Goal: Transaction & Acquisition: Book appointment/travel/reservation

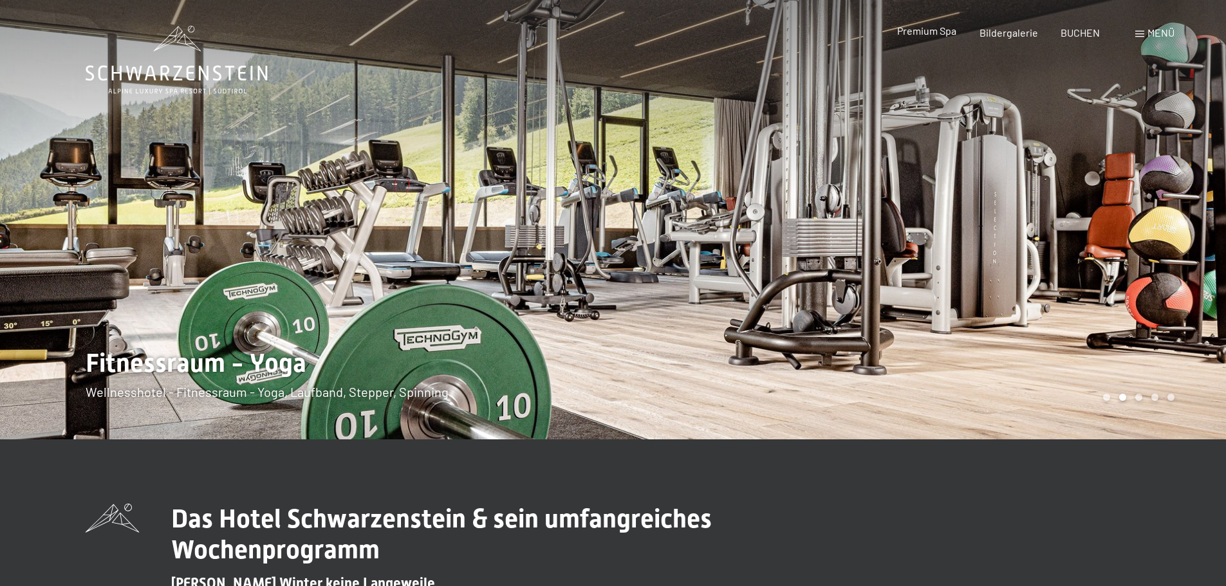
click at [938, 28] on span "Premium Spa" at bounding box center [926, 30] width 59 height 12
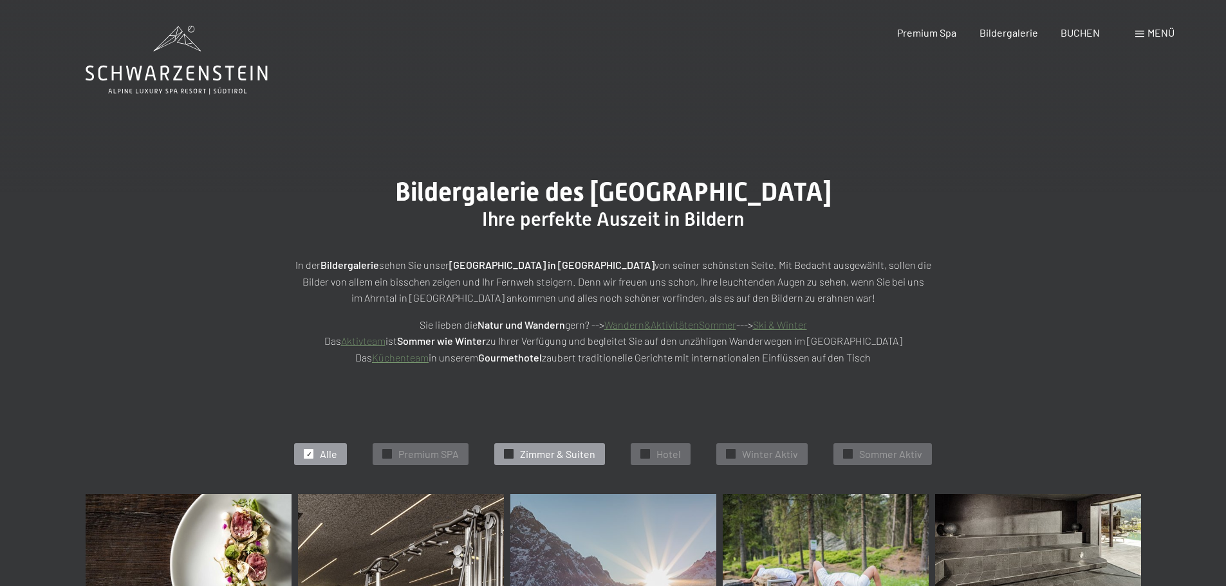
click at [558, 448] on span "Zimmer & Suiten" at bounding box center [557, 454] width 75 height 14
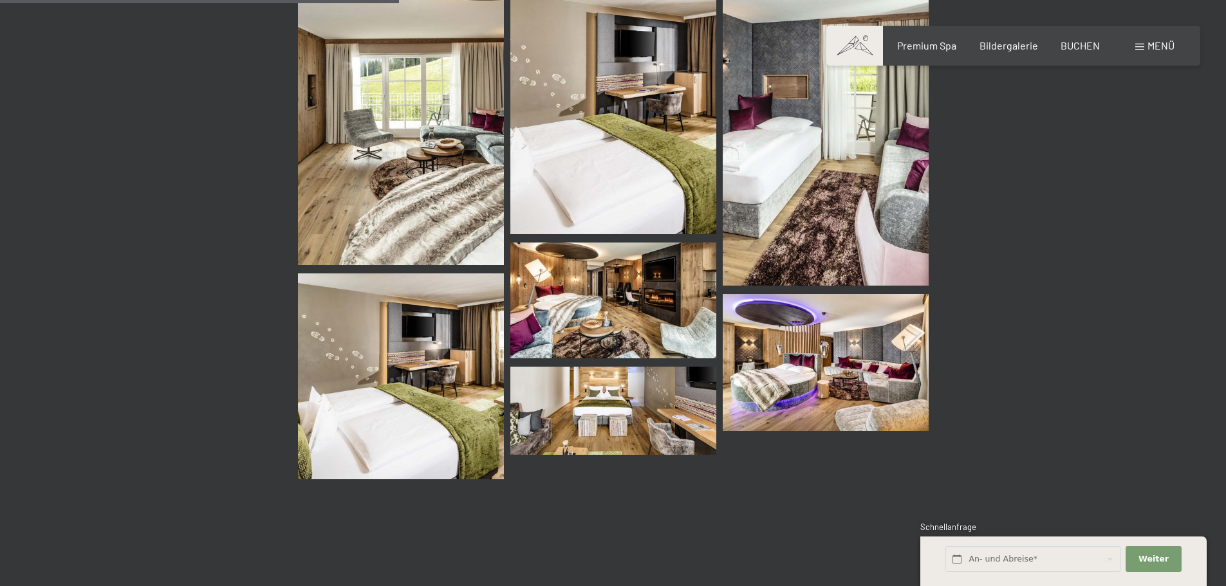
scroll to position [646, 0]
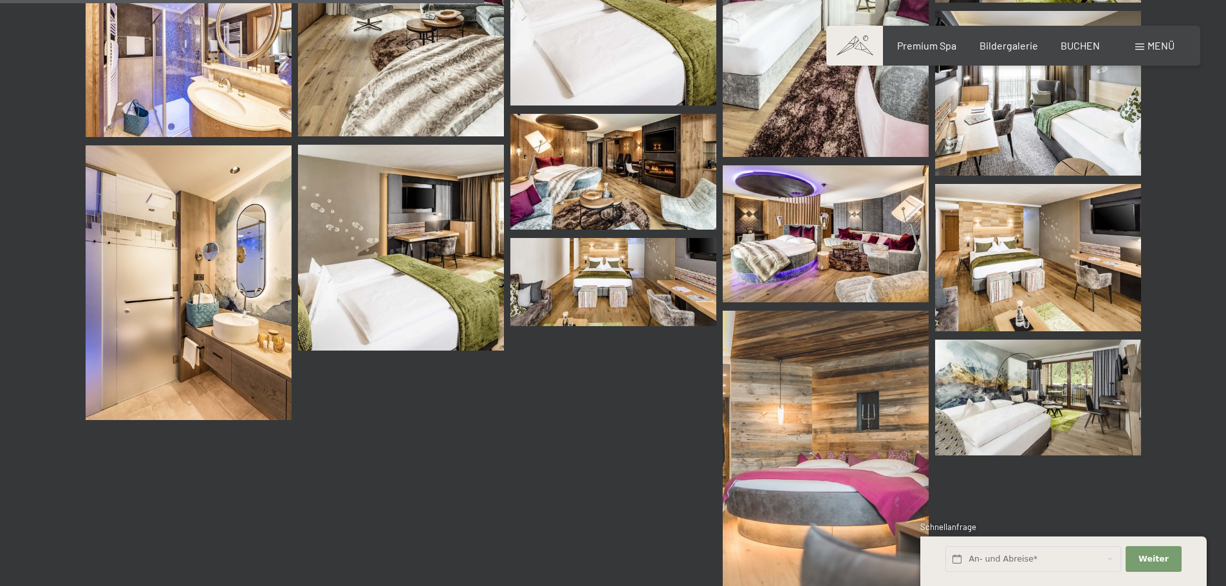
click at [831, 250] on img at bounding box center [826, 233] width 206 height 137
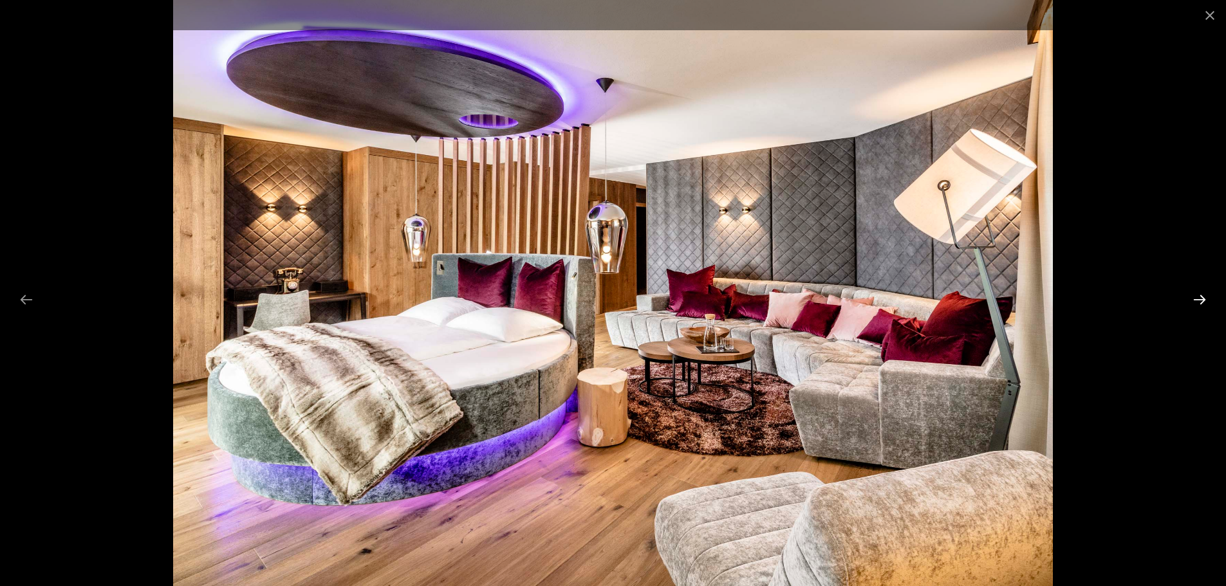
click at [1203, 297] on button "Next slide" at bounding box center [1199, 299] width 27 height 25
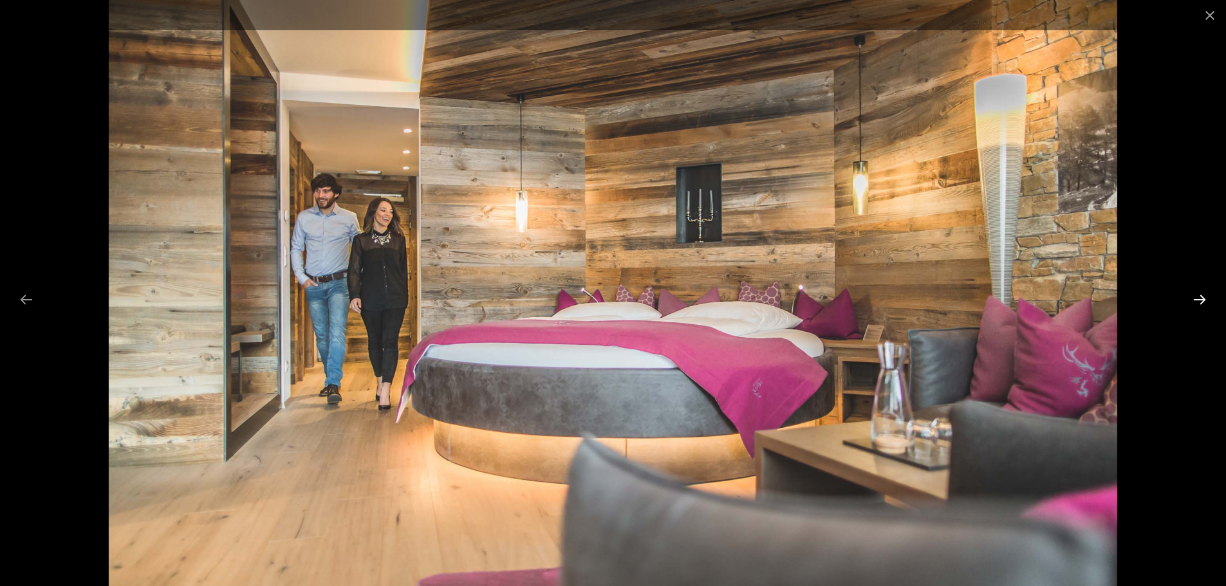
click at [1203, 297] on button "Next slide" at bounding box center [1199, 299] width 27 height 25
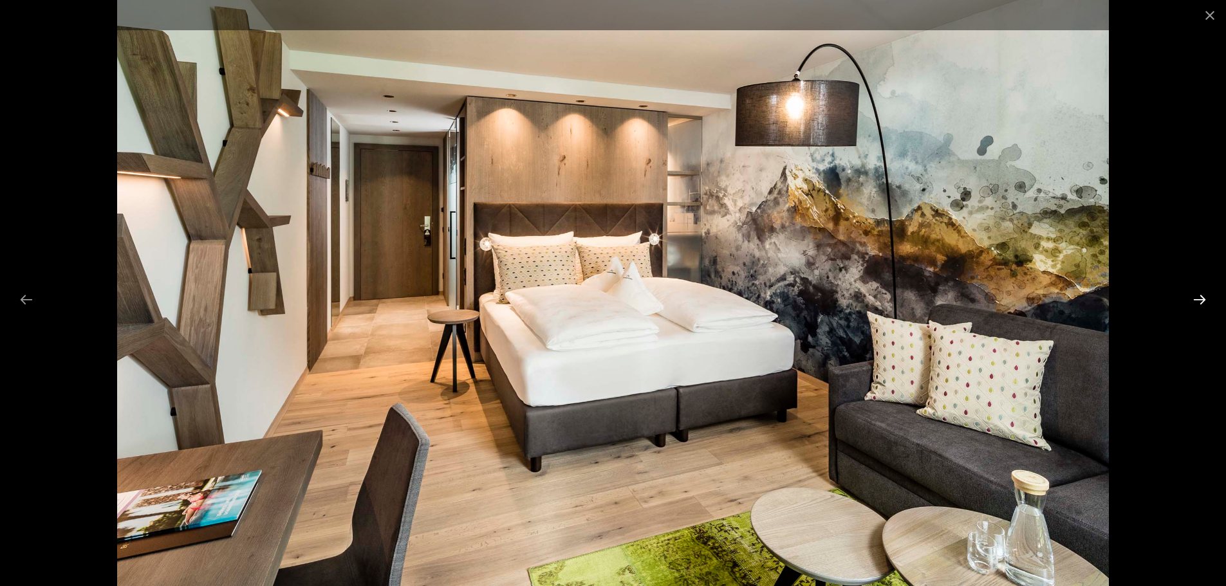
click at [1203, 297] on button "Next slide" at bounding box center [1199, 299] width 27 height 25
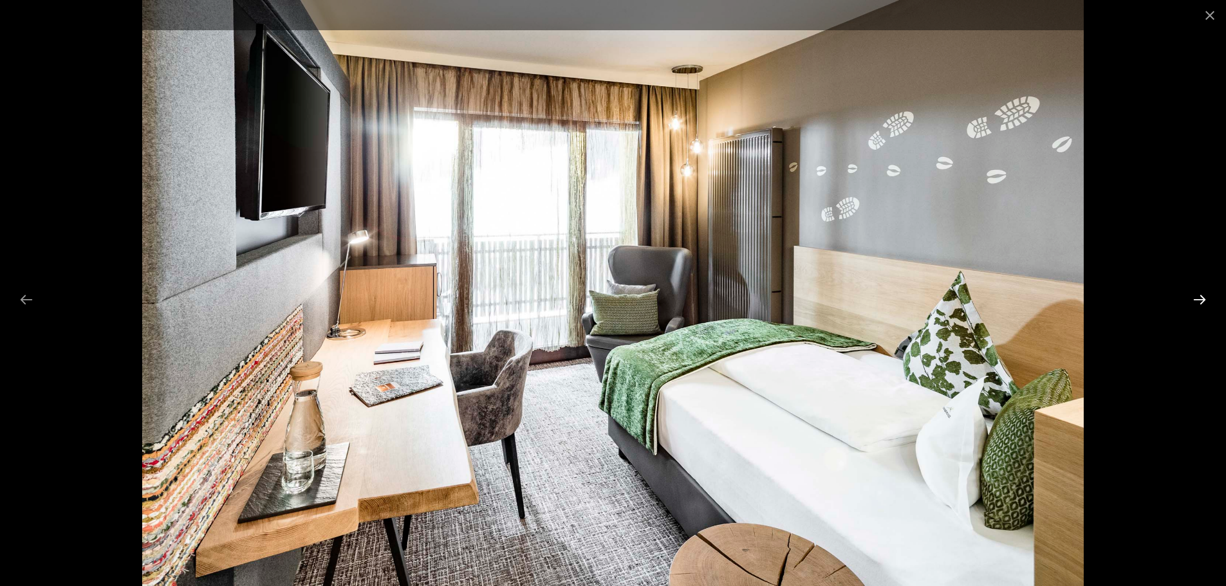
click at [1192, 303] on button "Next slide" at bounding box center [1199, 299] width 27 height 25
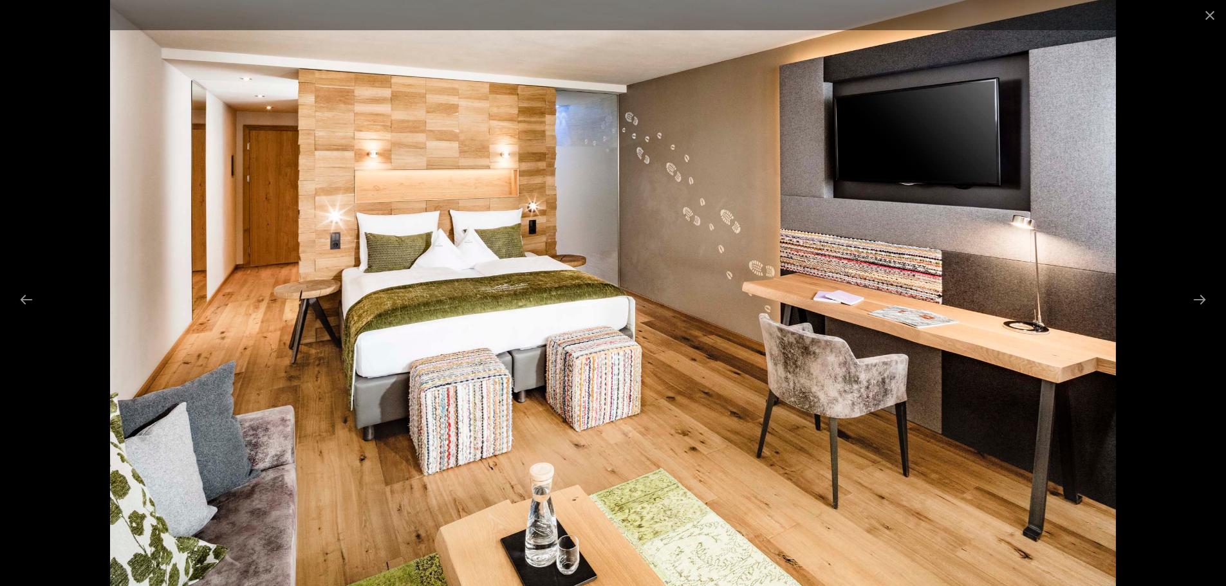
click at [1167, 296] on div at bounding box center [613, 293] width 1226 height 586
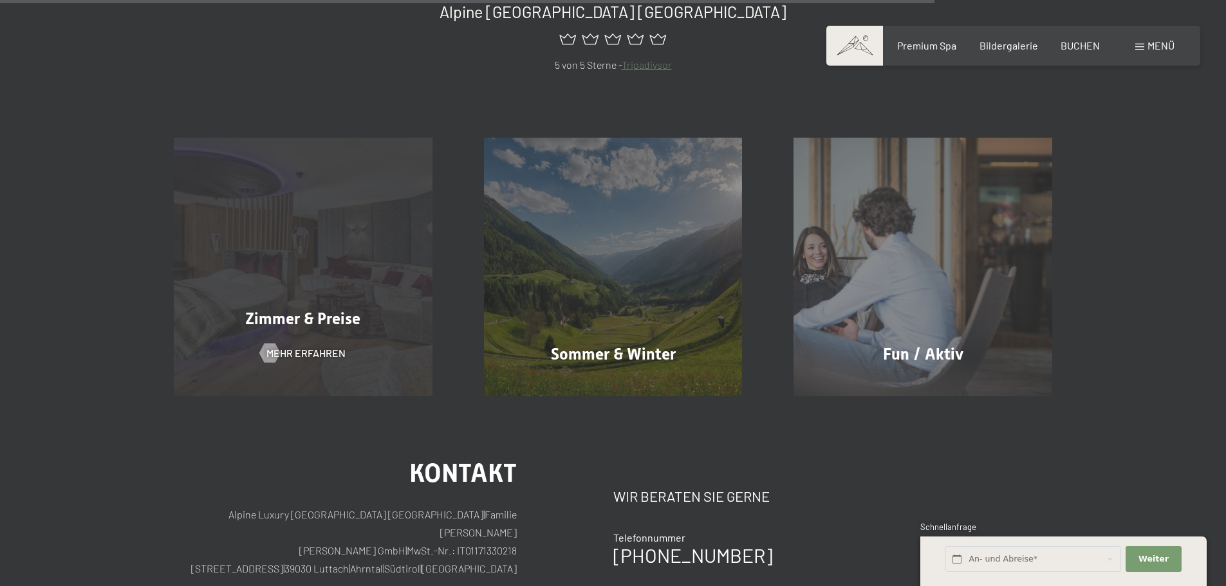
scroll to position [1351, 0]
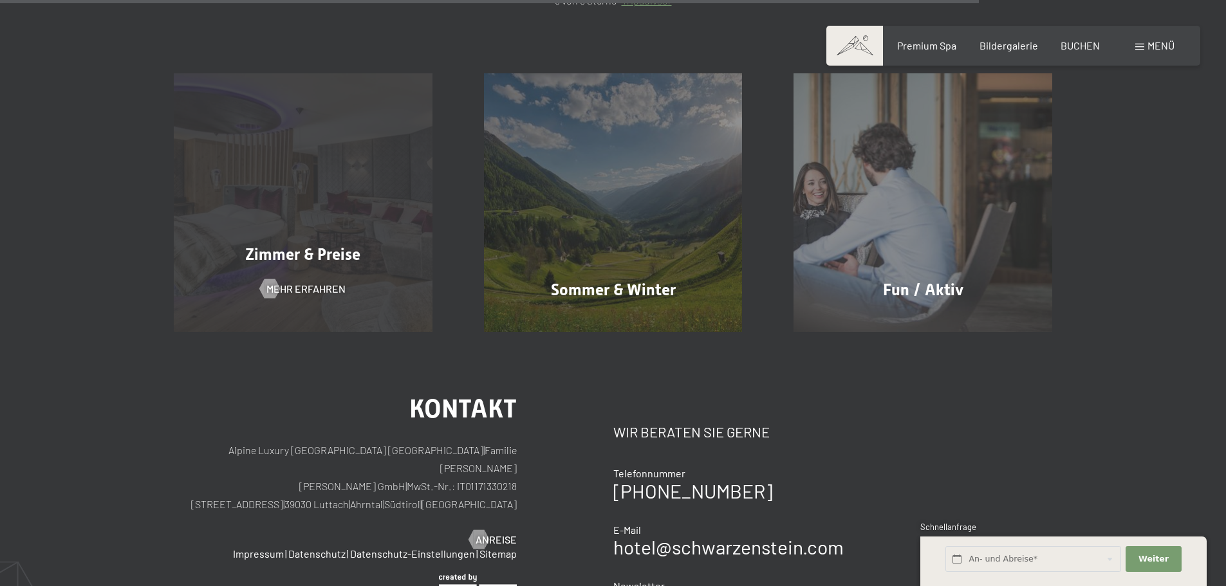
click at [338, 236] on div "Zimmer & Preise Mehr erfahren" at bounding box center [303, 202] width 310 height 259
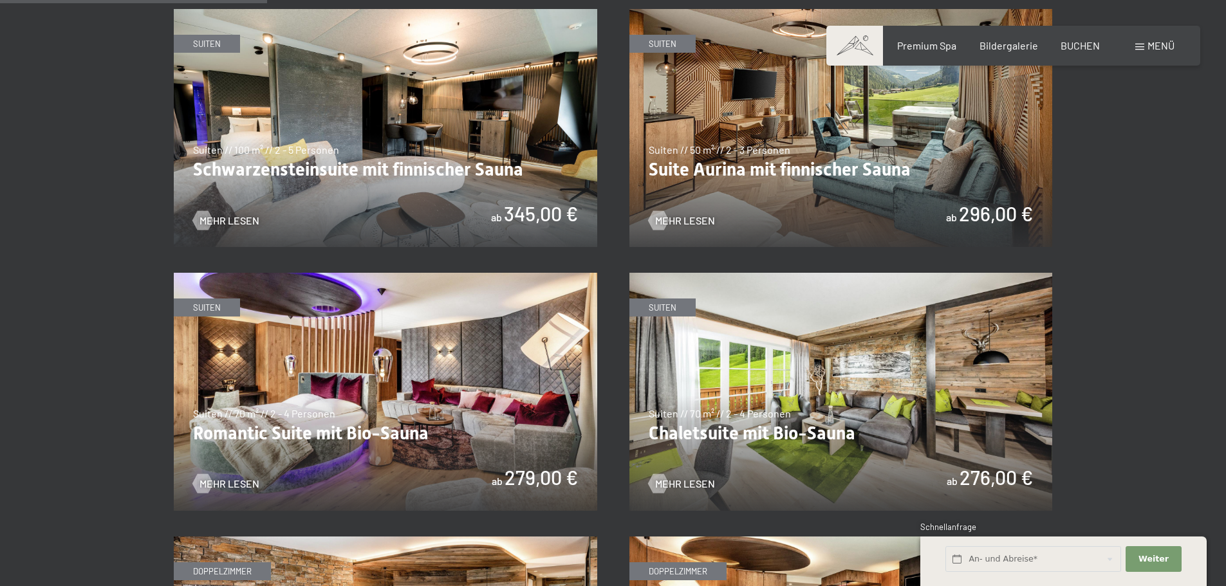
scroll to position [772, 0]
